Goal: Transaction & Acquisition: Purchase product/service

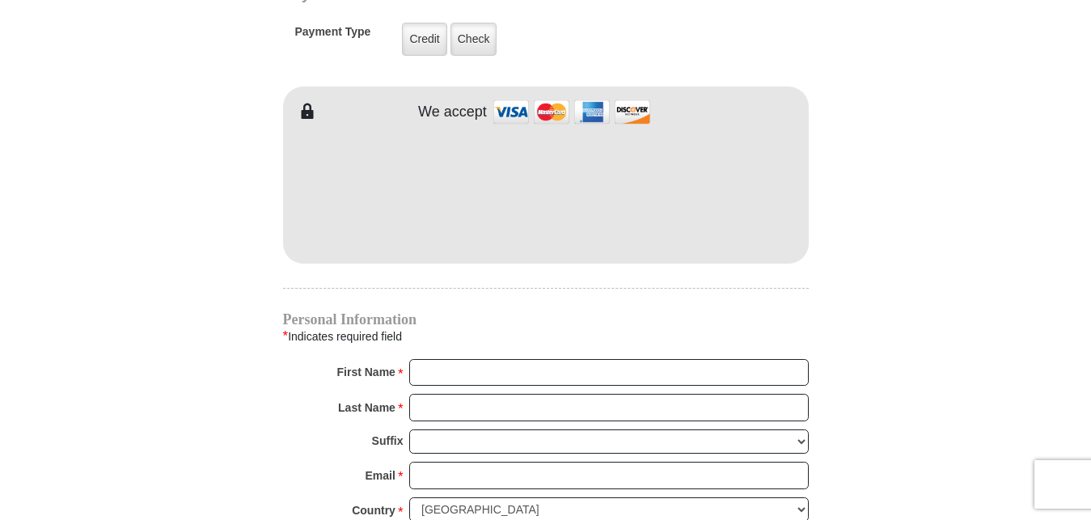
scroll to position [1365, 0]
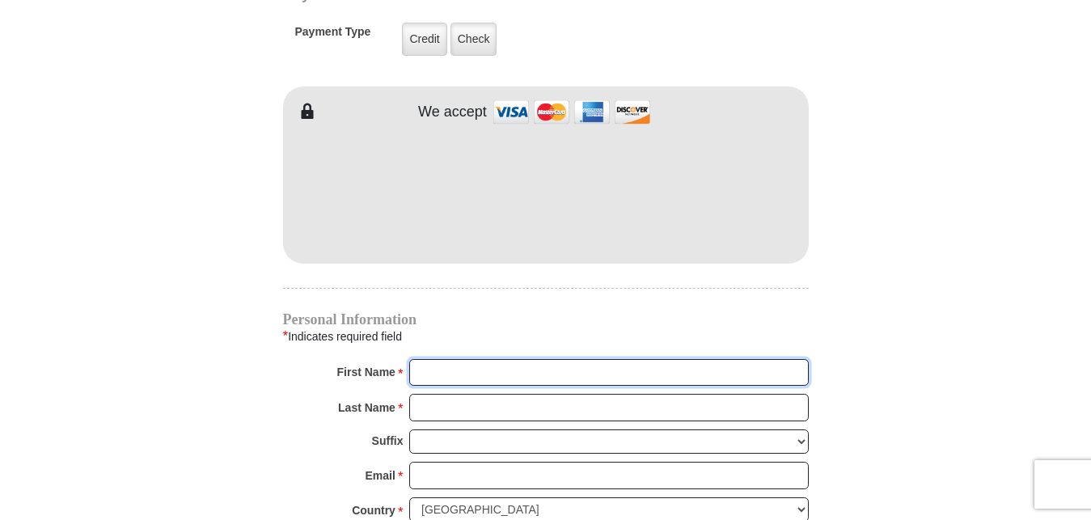
click at [510, 359] on input "First Name *" at bounding box center [609, 373] width 400 height 28
type input "m"
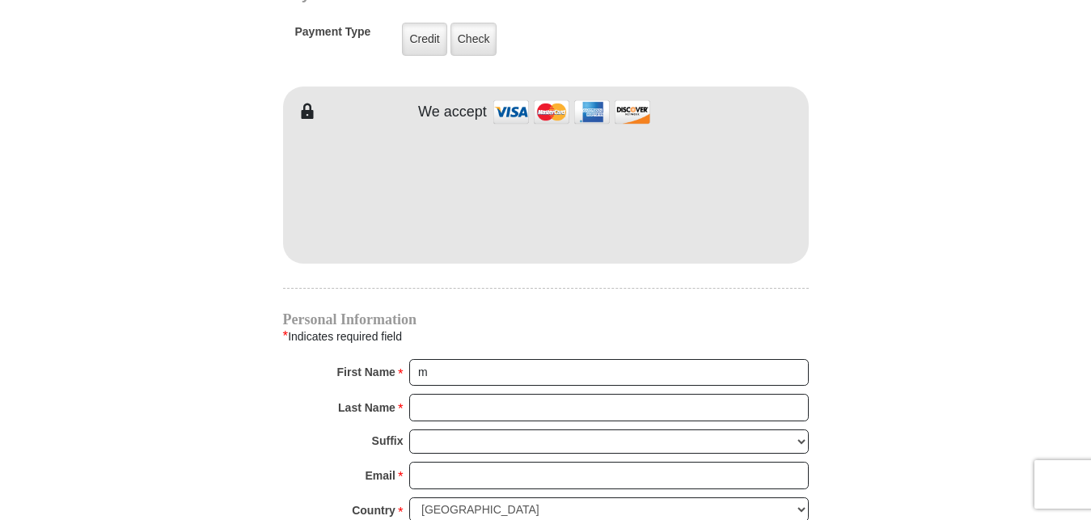
type input "1237 [PERSON_NAME]"
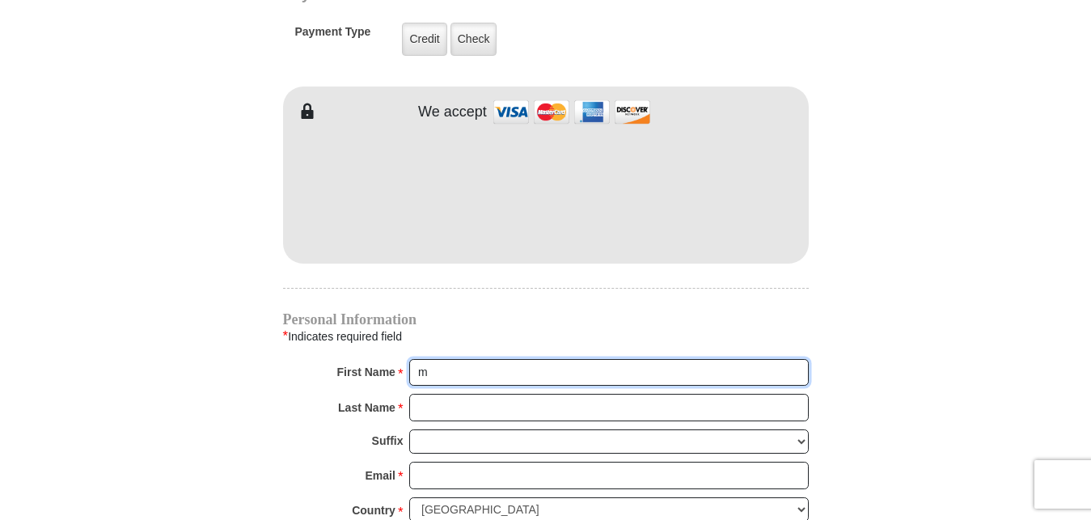
type input "[PERSON_NAME]"
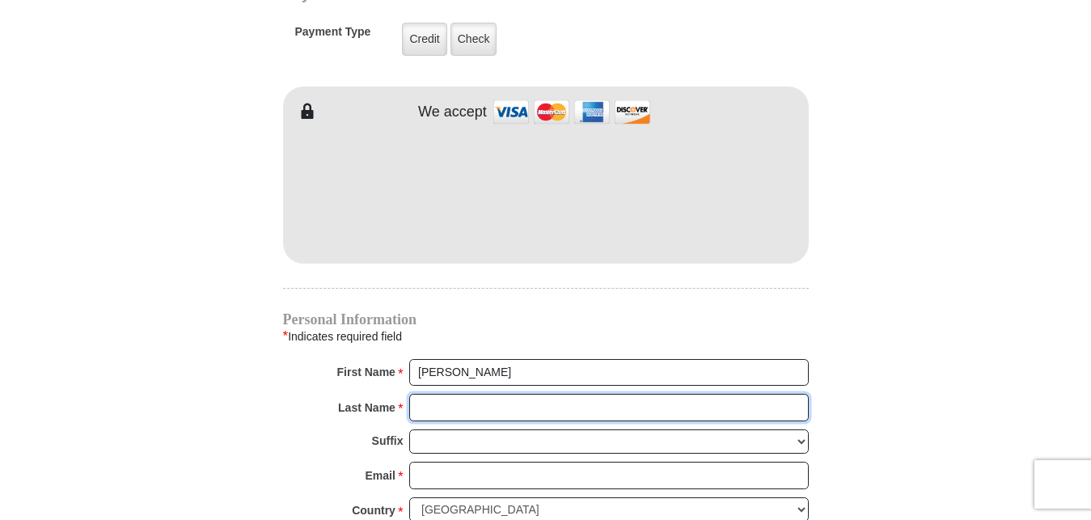
type input "Forbes"
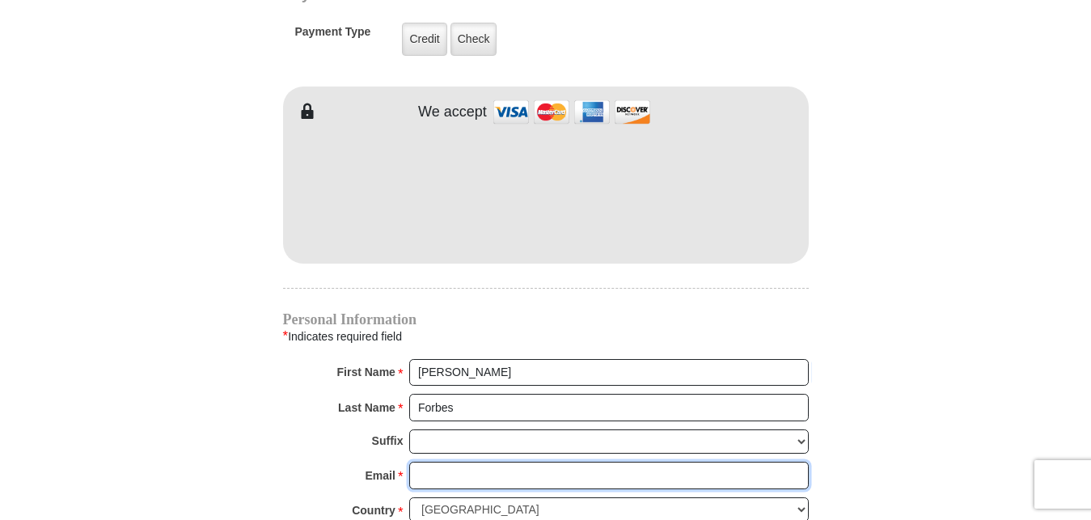
type input "[EMAIL_ADDRESS][DOMAIN_NAME]"
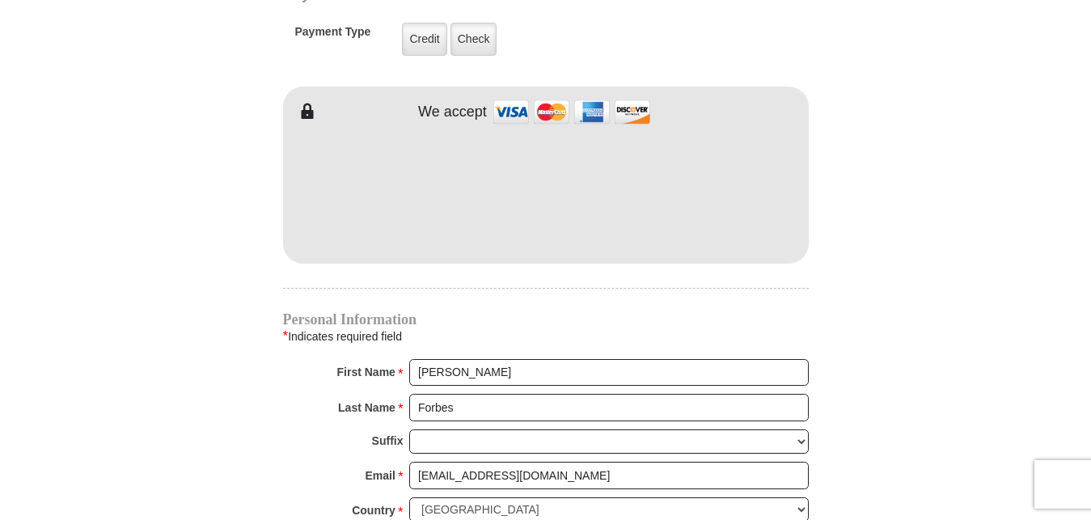
type input "1237 [PERSON_NAME]"
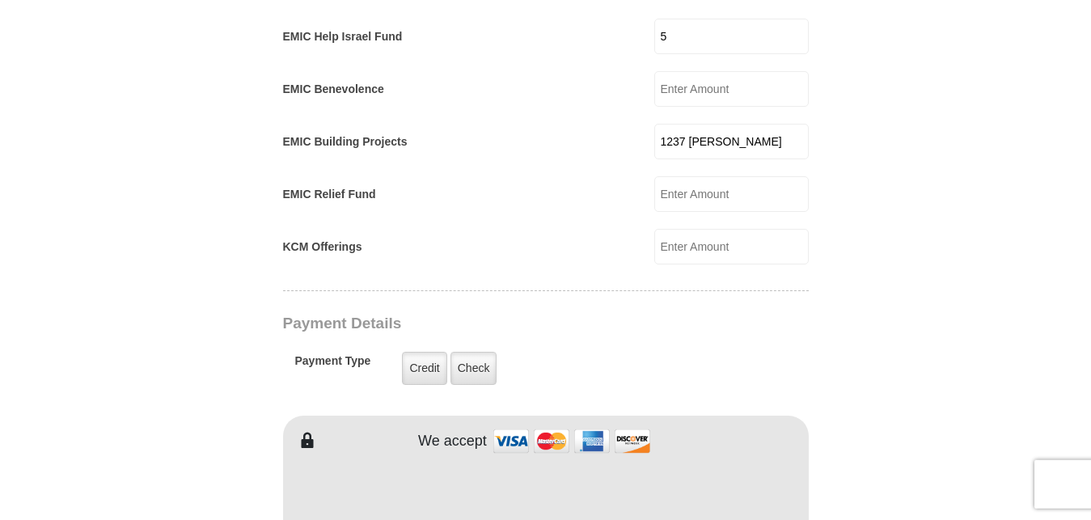
scroll to position [1035, 0]
drag, startPoint x: 754, startPoint y: 124, endPoint x: 564, endPoint y: 124, distance: 190.1
click at [654, 125] on input "1237 [PERSON_NAME]" at bounding box center [731, 143] width 154 height 36
click at [188, 197] on form "[GEOGRAPHIC_DATA][DEMOGRAPHIC_DATA] Online Giving Because of gifts like yours, …" at bounding box center [546, 226] width 922 height 2393
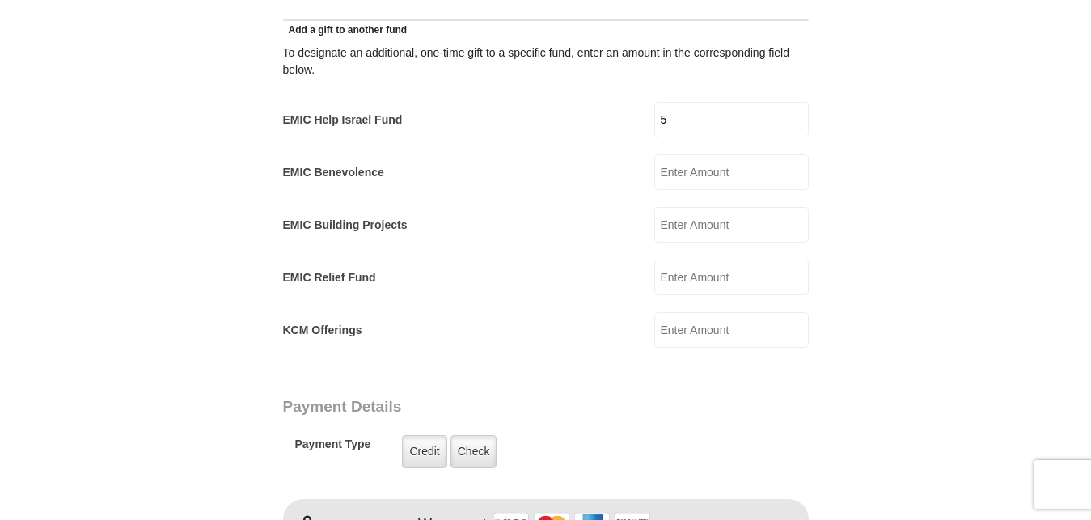
scroll to position [787, 0]
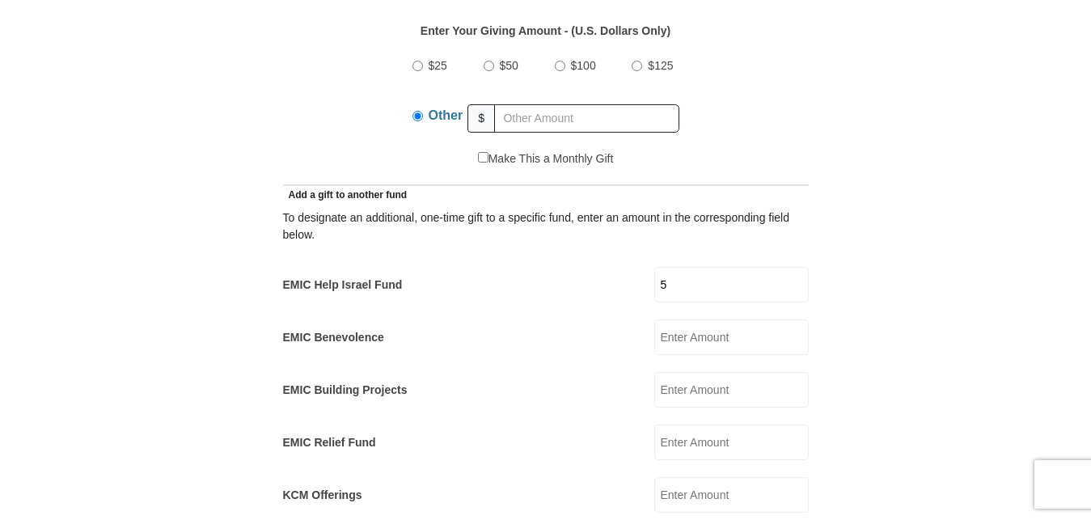
click at [417, 111] on input "Other" at bounding box center [418, 116] width 11 height 11
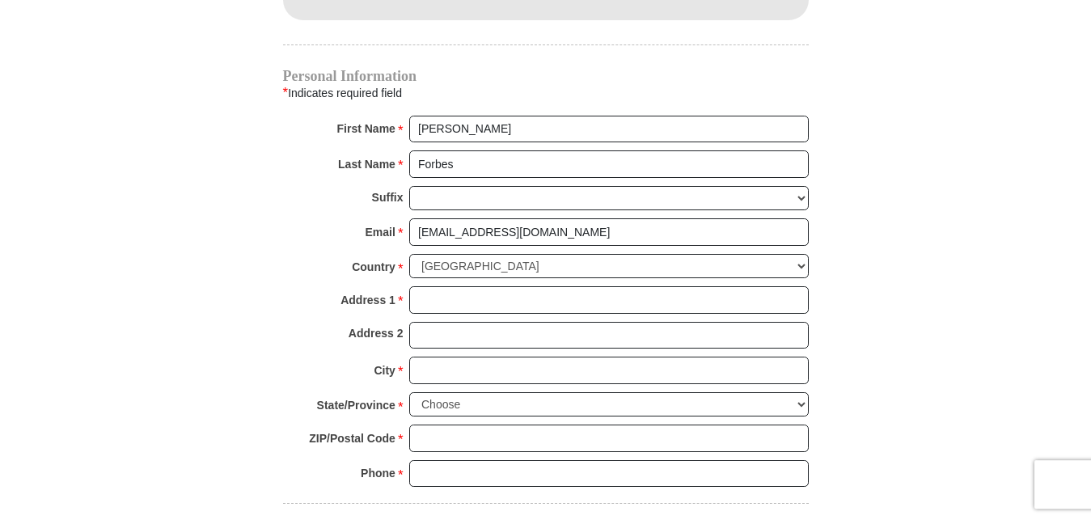
scroll to position [1612, 0]
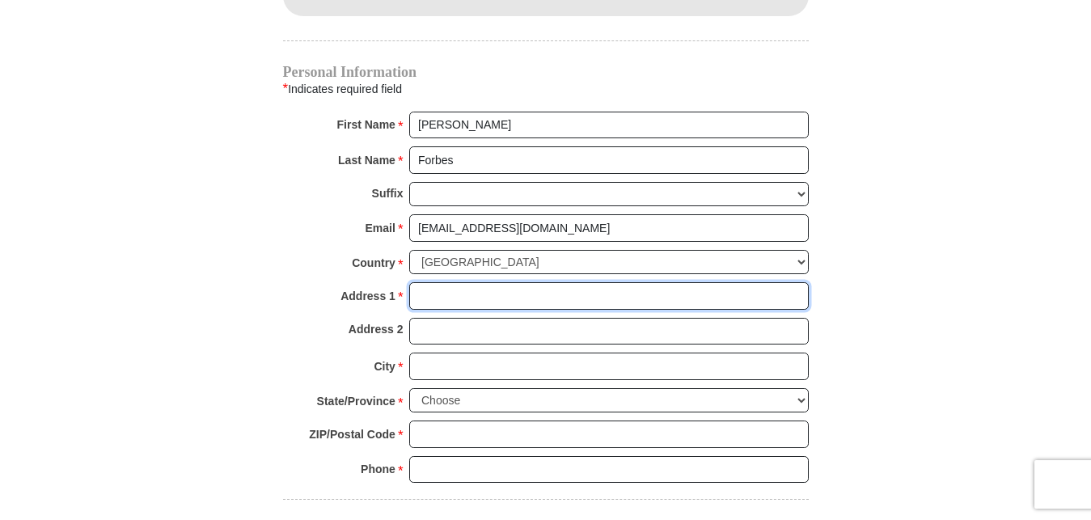
click at [464, 282] on input "Address 1 *" at bounding box center [609, 296] width 400 height 28
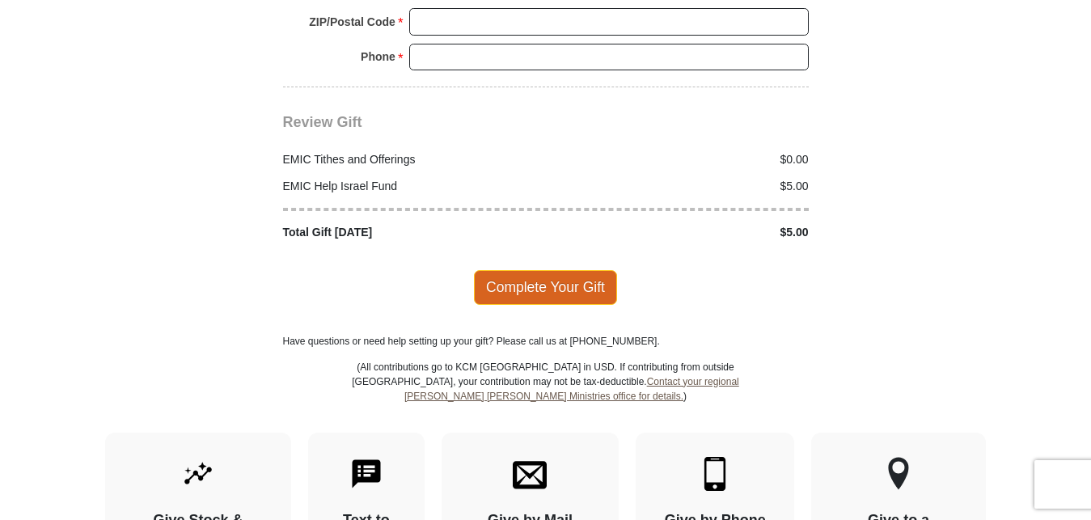
click at [535, 270] on span "Complete Your Gift" at bounding box center [545, 287] width 143 height 34
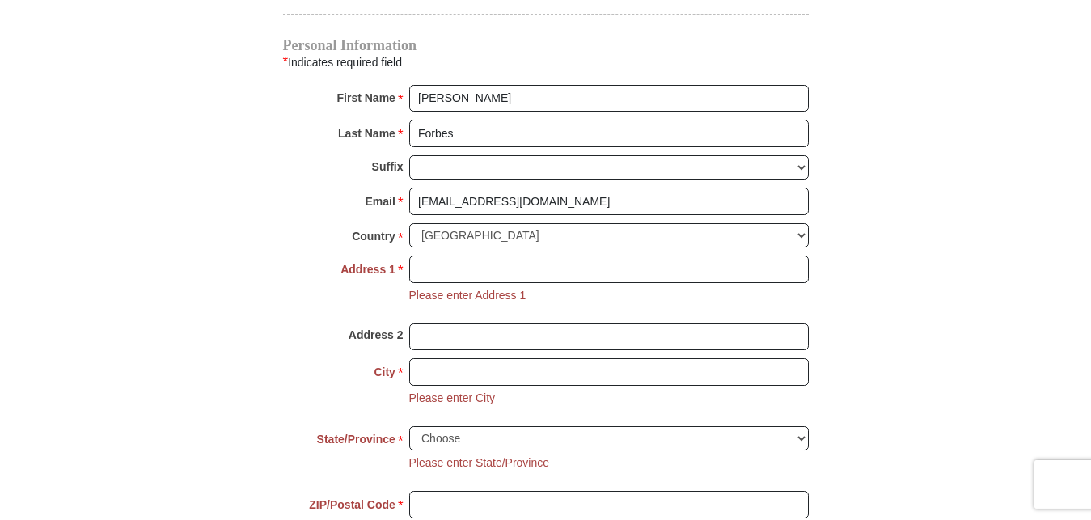
scroll to position [1612, 0]
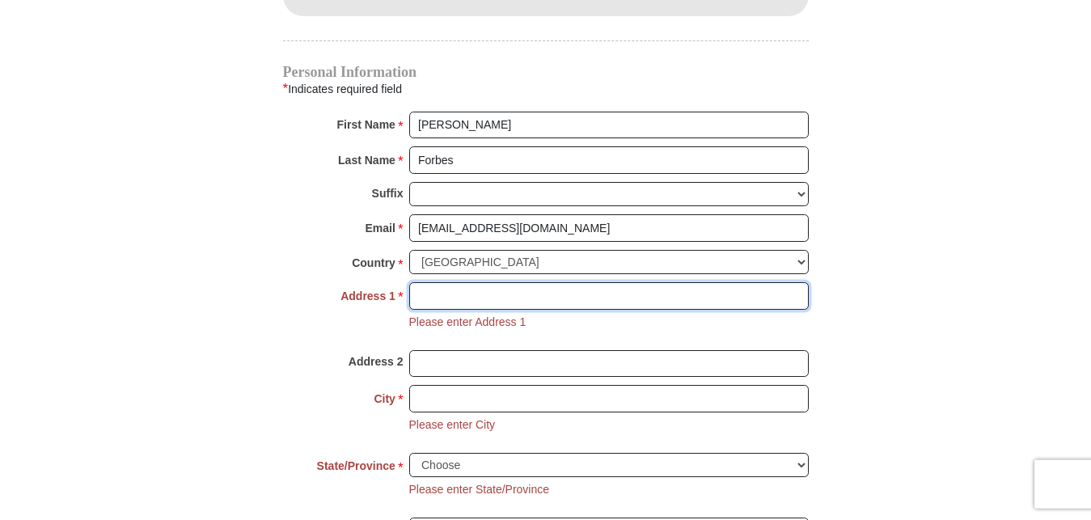
click at [450, 282] on input "Address 1 *" at bounding box center [609, 296] width 400 height 28
type input "[STREET_ADDRESS][PERSON_NAME]"
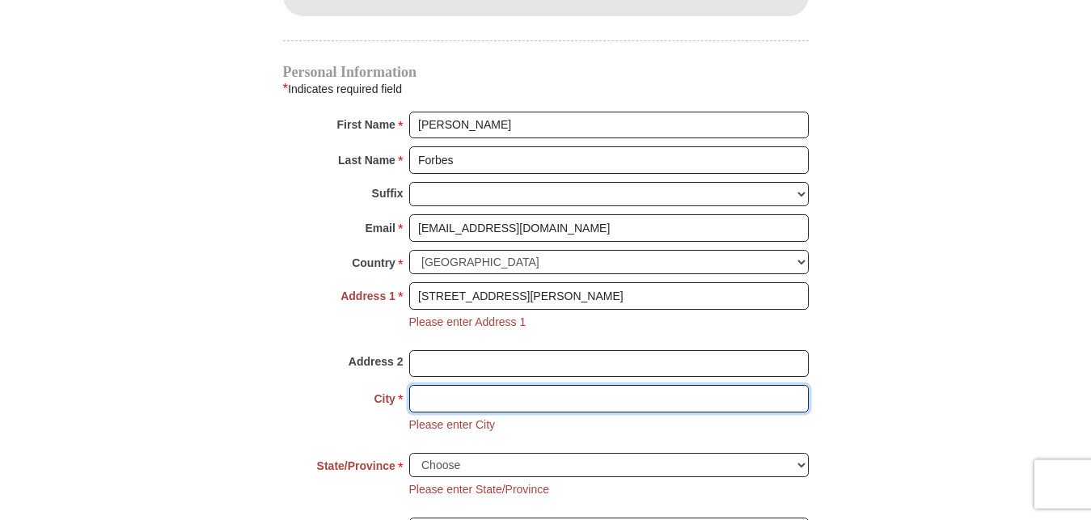
type input "Saginaw"
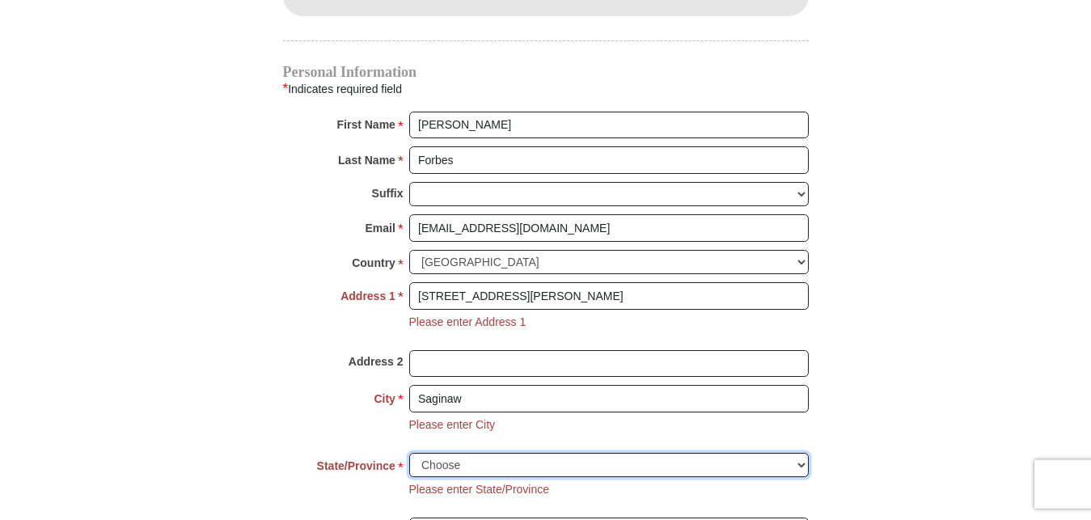
select select "[GEOGRAPHIC_DATA]"
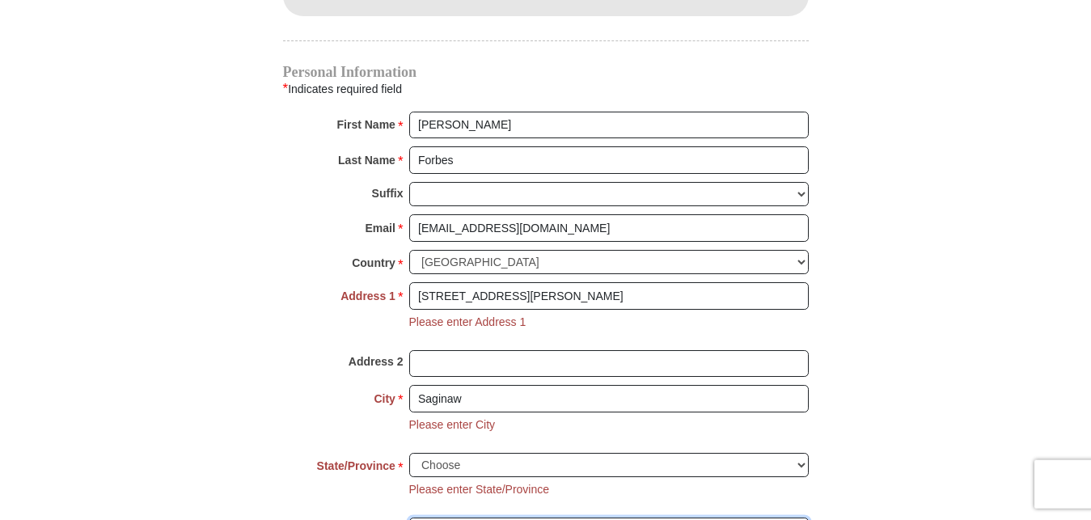
type input "76179"
type input "8173662362"
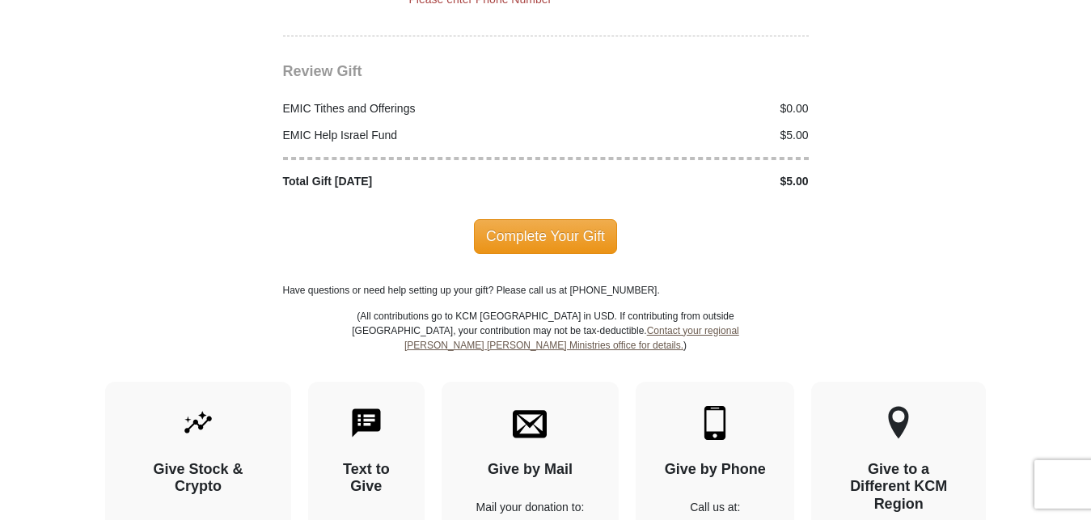
scroll to position [2355, 0]
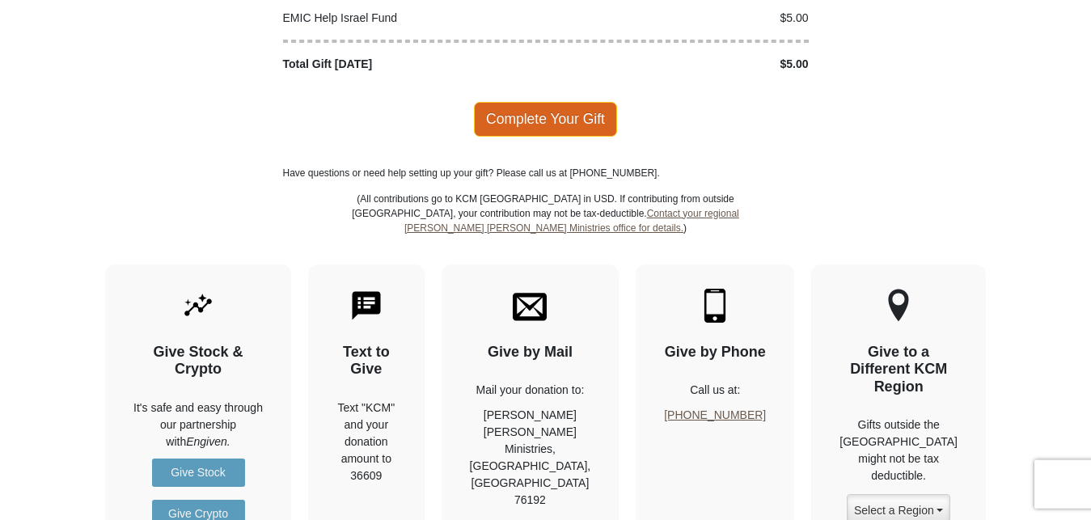
click at [510, 103] on span "Complete Your Gift" at bounding box center [545, 119] width 143 height 34
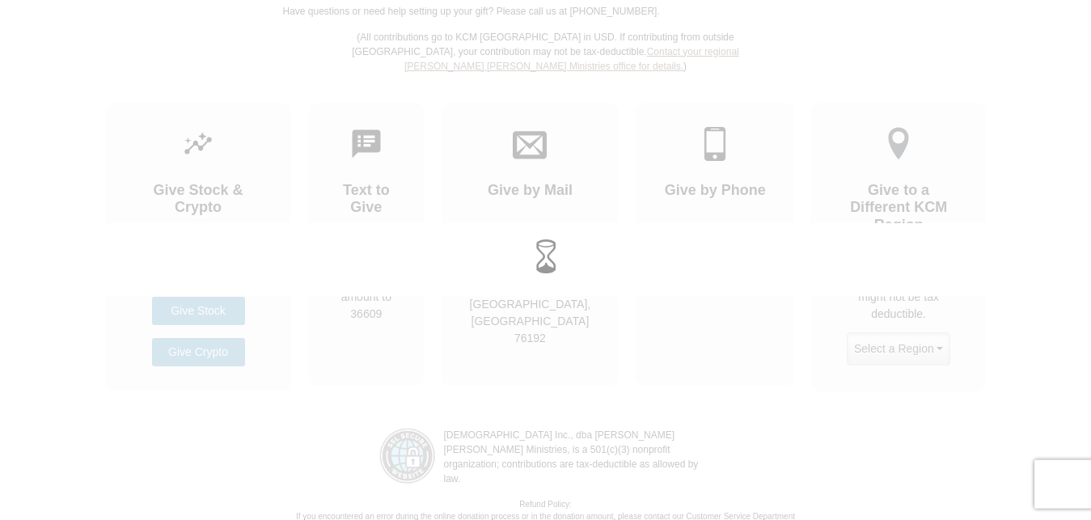
scroll to position [2193, 0]
